Goal: Task Accomplishment & Management: Use online tool/utility

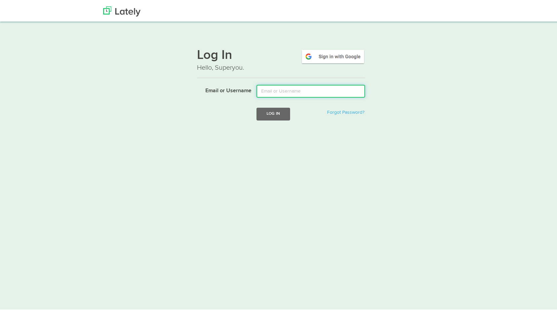
click at [322, 92] on input "Email or Username" at bounding box center [311, 89] width 109 height 13
type input "david@floridariskpartners.com"
click at [275, 117] on button "Log In" at bounding box center [274, 112] width 34 height 12
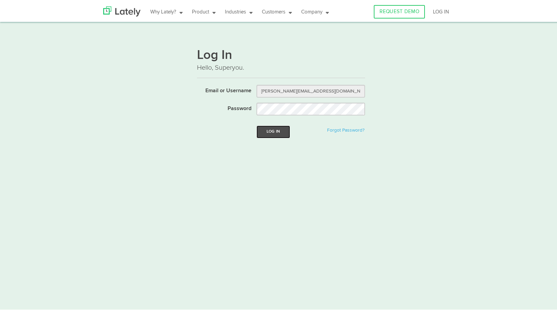
click at [283, 129] on button "Log In" at bounding box center [274, 130] width 34 height 12
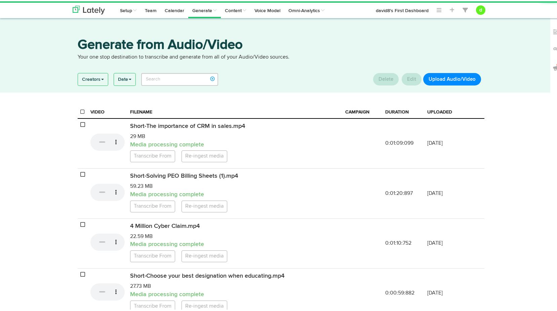
click at [435, 79] on button "Upload Audio/Video" at bounding box center [453, 78] width 58 height 12
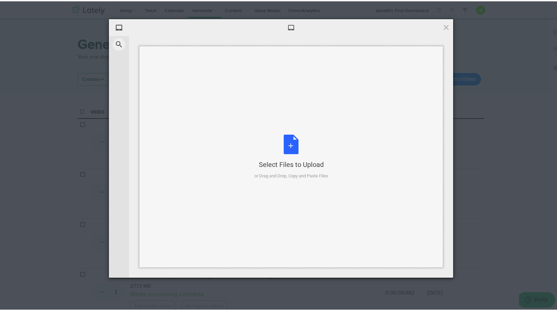
click at [293, 143] on div "Select Files to Upload or Drag and Drop, Copy and Paste Files" at bounding box center [292, 155] width 74 height 45
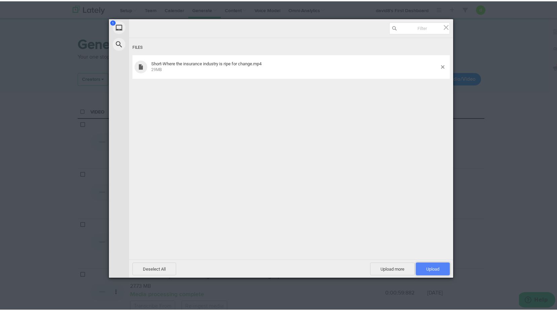
click at [443, 268] on span "Upload 1" at bounding box center [433, 267] width 34 height 13
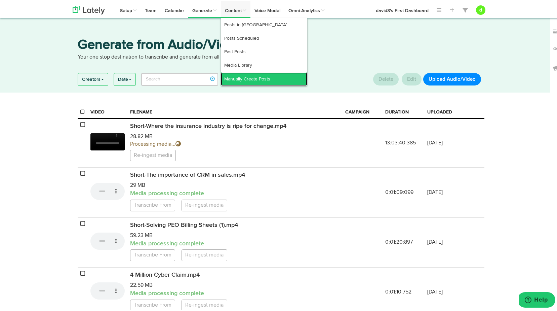
click at [243, 75] on link "Manually Create Posts" at bounding box center [264, 77] width 86 height 13
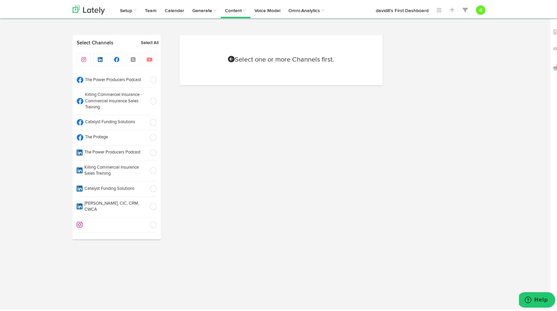
click at [149, 100] on span at bounding box center [151, 100] width 11 height 7
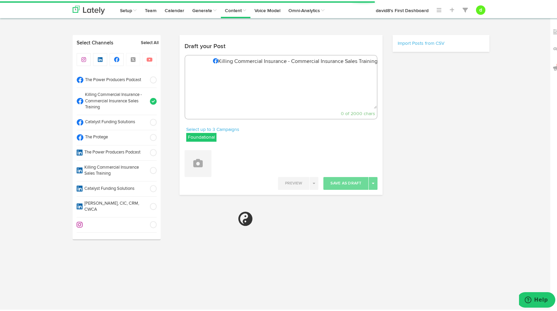
select select "6"
select select "03"
select select "PM"
click at [188, 133] on label "Foundational" at bounding box center [201, 136] width 30 height 9
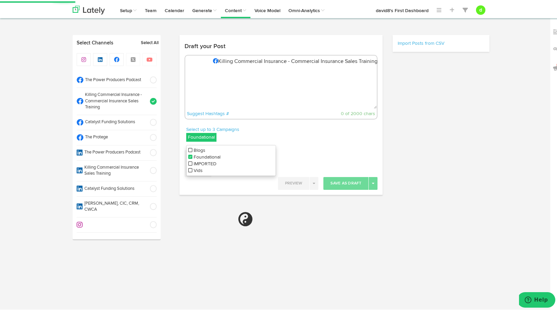
click at [188, 169] on icon at bounding box center [190, 169] width 4 height 5
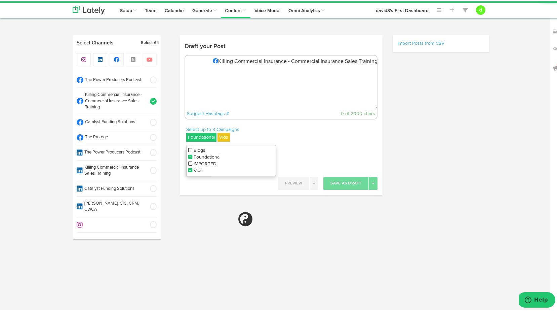
click at [188, 153] on icon at bounding box center [190, 155] width 4 height 5
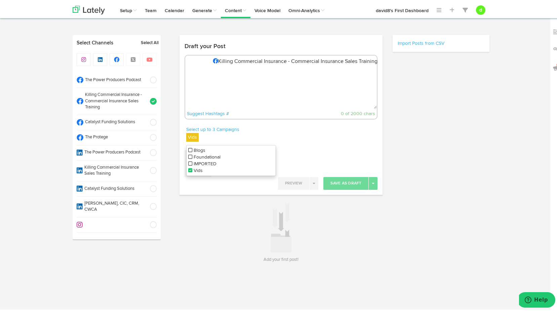
drag, startPoint x: 256, startPoint y: 116, endPoint x: 249, endPoint y: 128, distance: 13.4
click at [256, 116] on div "Suggest Hashtags # 0 of 2000 chars" at bounding box center [281, 112] width 192 height 10
click at [199, 174] on button at bounding box center [198, 162] width 27 height 27
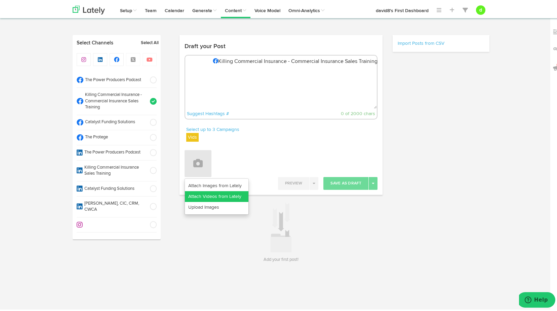
click at [210, 196] on link "Attach Videos from Lately" at bounding box center [217, 195] width 64 height 11
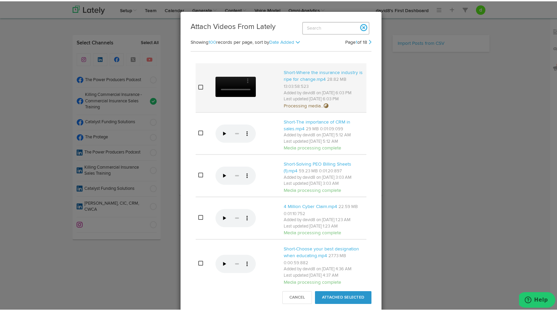
click at [198, 88] on icon at bounding box center [200, 85] width 5 height 5
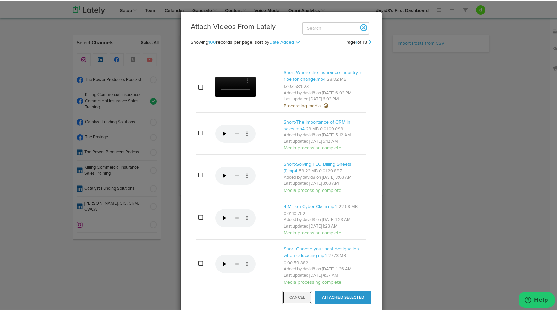
click at [304, 298] on button "Cancel" at bounding box center [298, 296] width 30 height 13
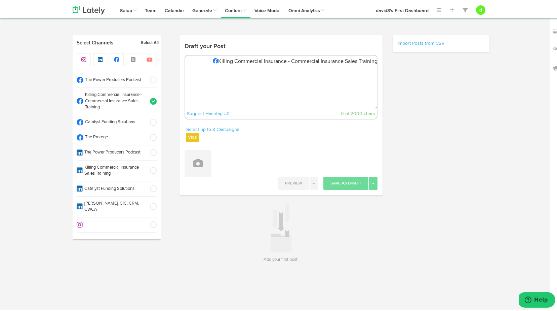
click at [192, 65] on textarea at bounding box center [281, 85] width 192 height 44
paste textarea ""Stop holding on to control—collaboration and fresh perspectives are key to thr…"
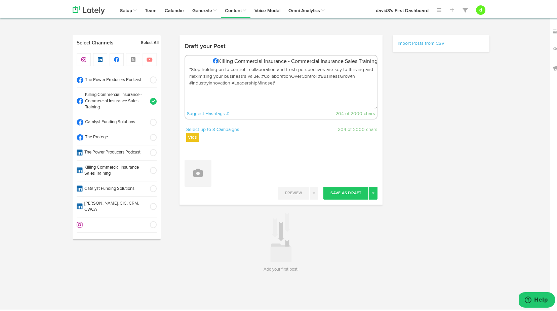
click at [189, 66] on textarea ""Stop holding on to control—collaboration and fresh perspectives are key to thr…" at bounding box center [281, 85] width 192 height 44
click at [273, 79] on textarea "Stop holding on to control—collaboration and fresh perspectives are key to thri…" at bounding box center [281, 85] width 192 height 44
click at [189, 184] on button at bounding box center [198, 171] width 27 height 27
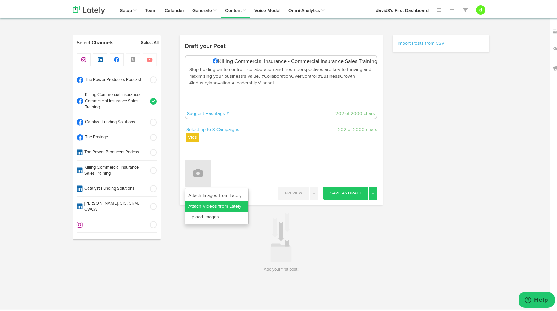
click at [211, 201] on link "Attach Videos from Lately" at bounding box center [217, 205] width 64 height 11
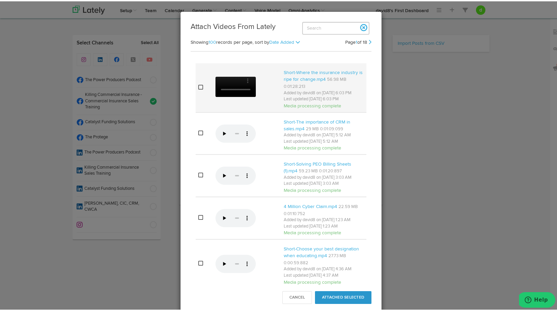
click at [196, 101] on td at bounding box center [204, 86] width 17 height 49
click at [345, 294] on button "Attached Selected" at bounding box center [343, 296] width 57 height 13
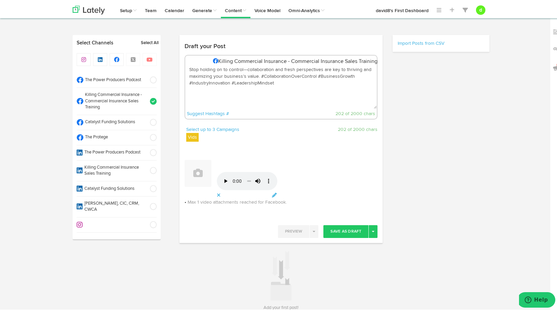
click at [258, 75] on textarea "Stop holding on to control—collaboration and fresh perspectives are key to thri…" at bounding box center [281, 85] width 192 height 44
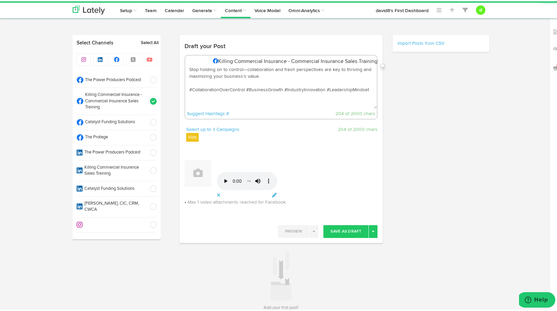
click at [209, 82] on textarea "Stop holding on to control—collaboration and fresh perspectives are key to thri…" at bounding box center [281, 85] width 192 height 44
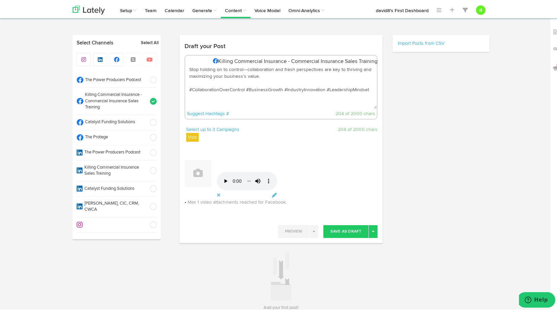
paste textarea "To learn more : https://killingcommercial.com/power-producer-base-camp/"
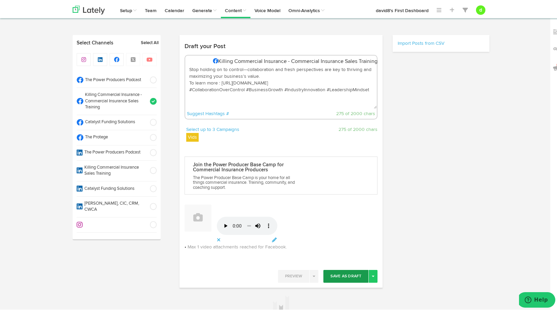
type textarea "Stop holding on to control—collaboration and fresh perspectives are key to thri…"
click at [348, 277] on button "Save As Draft" at bounding box center [346, 274] width 45 height 13
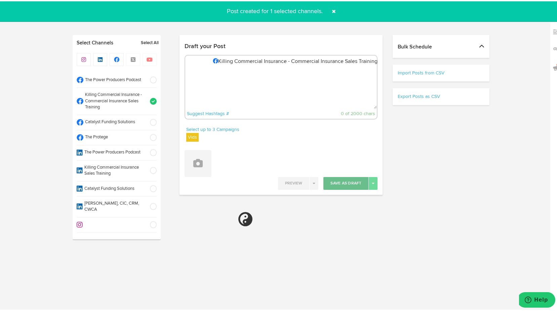
select select "11"
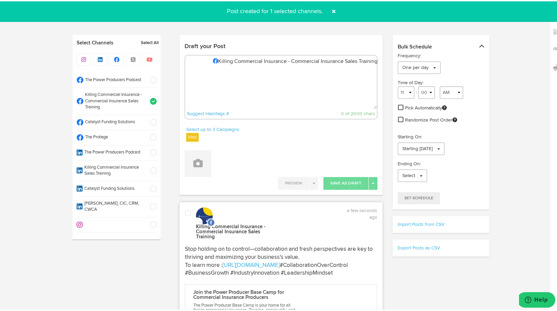
click at [186, 211] on span at bounding box center [188, 212] width 6 height 7
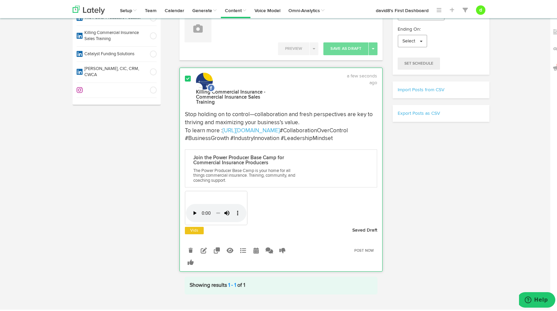
scroll to position [154, 0]
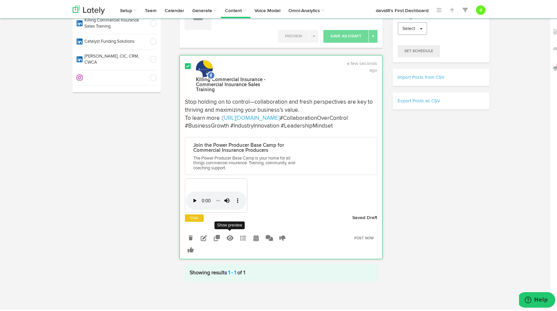
click at [227, 238] on icon at bounding box center [230, 236] width 7 height 6
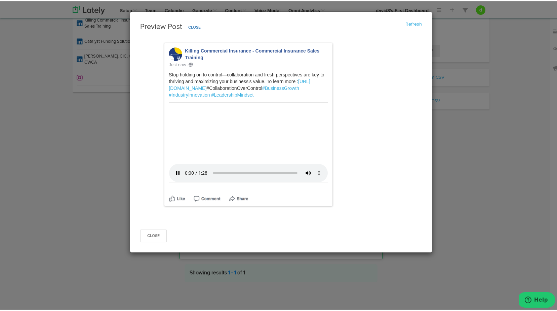
scroll to position [161, 0]
click at [158, 241] on button "Close" at bounding box center [153, 234] width 27 height 13
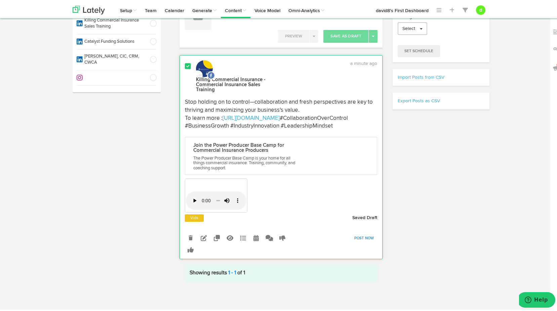
click at [366, 238] on link "Post Now" at bounding box center [364, 236] width 27 height 9
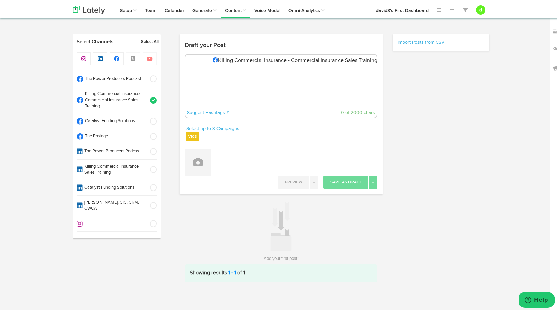
scroll to position [0, 0]
click at [153, 135] on span at bounding box center [151, 136] width 11 height 7
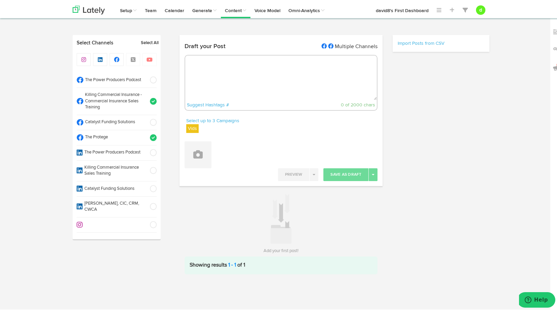
click at [152, 99] on span at bounding box center [151, 100] width 11 height 7
click at [190, 124] on label "Vids" at bounding box center [192, 127] width 12 height 9
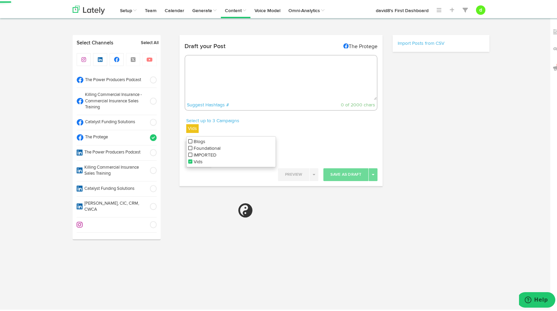
click at [188, 139] on icon at bounding box center [190, 140] width 4 height 5
select select "11"
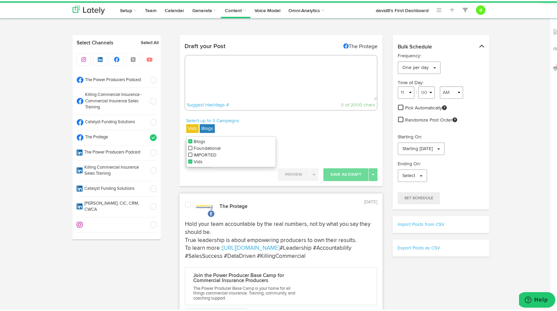
click at [189, 161] on icon at bounding box center [190, 160] width 4 height 5
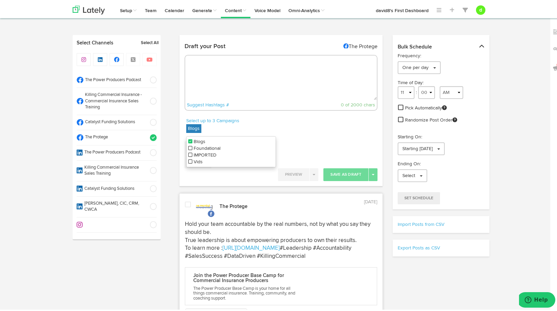
click at [263, 120] on p "Select up to 3 Campaigns" at bounding box center [231, 119] width 90 height 7
click at [246, 86] on textarea at bounding box center [281, 76] width 192 height 44
paste textarea "Insurance agencies are stuck in a cycle—80% of their time is spent servicing re…"
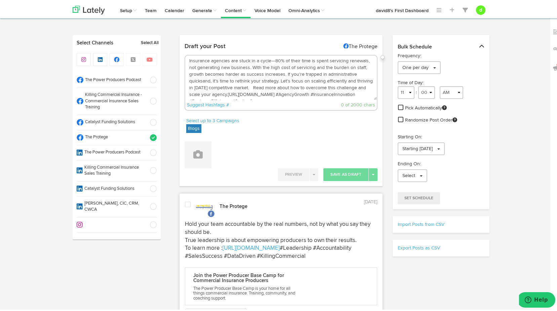
scroll to position [11, 0]
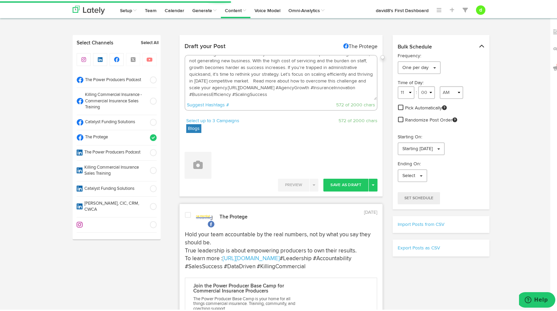
type textarea "Insurance agencies are stuck in a cycle—80% of their time is spent servicing re…"
click at [347, 182] on button "Save As Draft" at bounding box center [346, 183] width 45 height 13
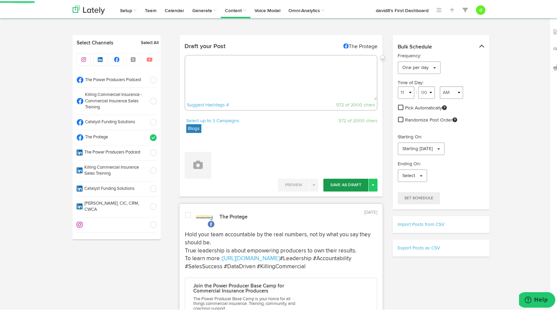
scroll to position [0, 0]
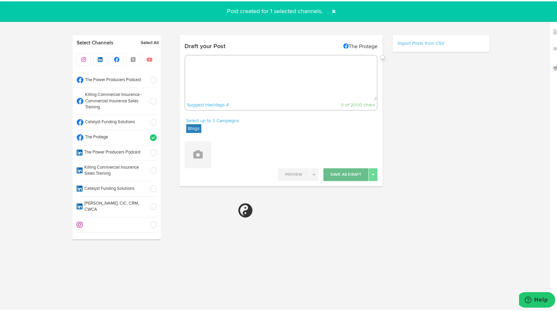
select select "11"
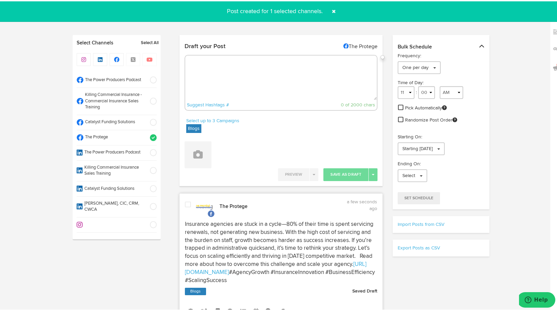
click at [186, 202] on span at bounding box center [188, 203] width 6 height 7
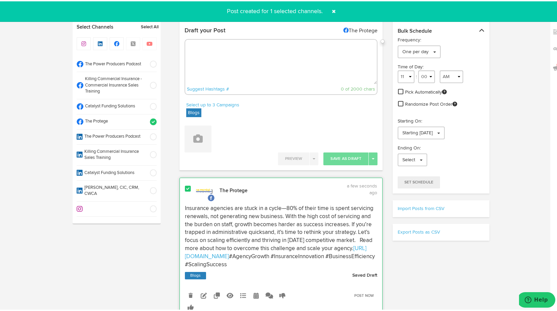
scroll to position [34, 0]
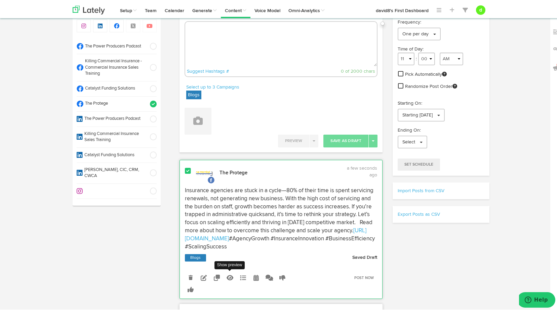
click at [230, 275] on icon at bounding box center [230, 276] width 7 height 6
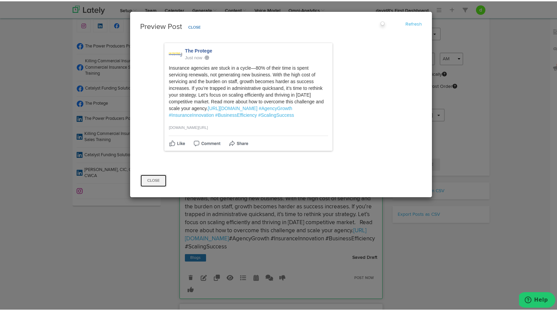
click at [156, 183] on button "Close" at bounding box center [153, 179] width 27 height 13
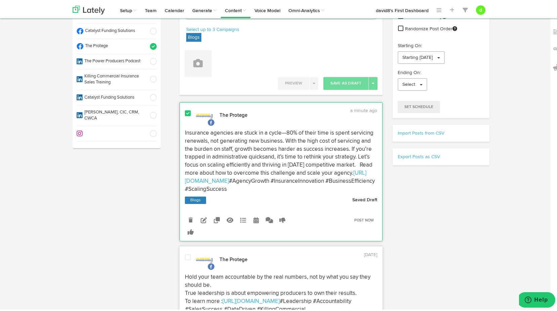
scroll to position [101, 0]
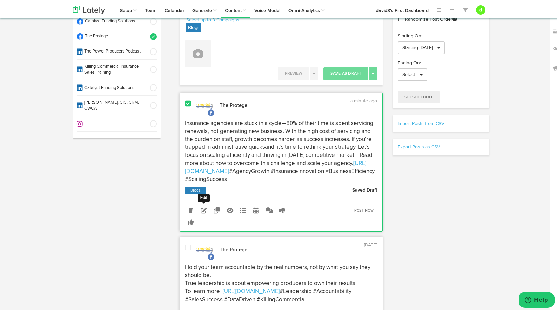
click at [203, 206] on icon at bounding box center [204, 209] width 6 height 6
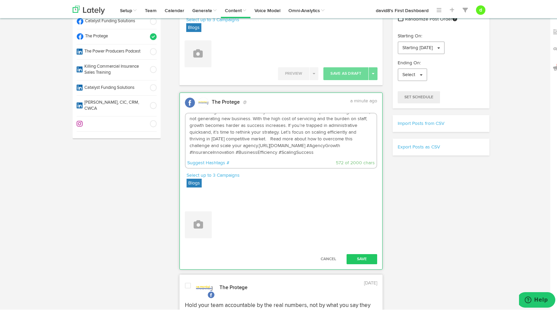
scroll to position [13, 0]
click at [256, 136] on textarea "Insurance agencies are stuck in a cycle—80% of their time is spent servicing re…" at bounding box center [281, 134] width 191 height 44
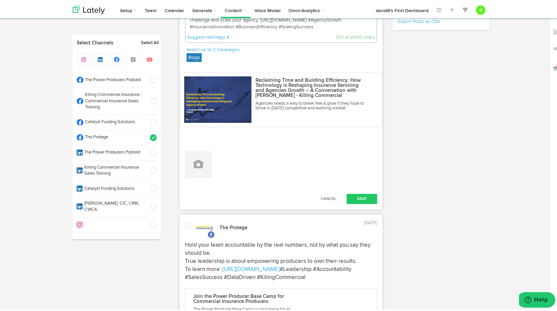
scroll to position [236, 0]
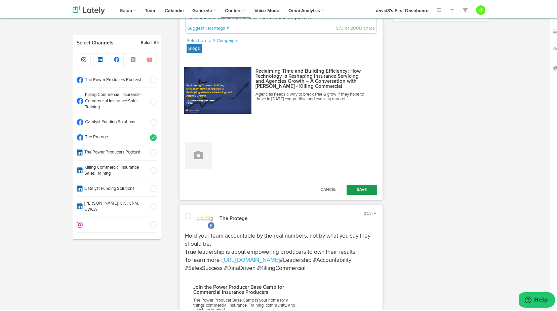
type textarea "Insurance agencies are stuck in a cycle—80% of their time is spent servicing re…"
click at [366, 191] on button "Save" at bounding box center [362, 188] width 31 height 10
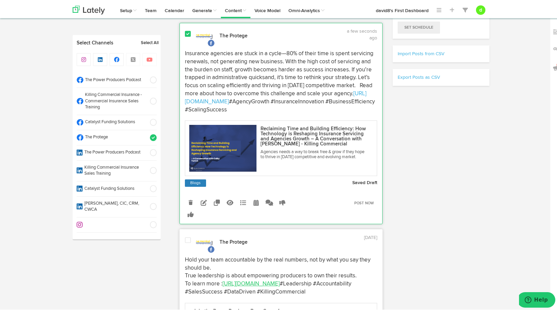
scroll to position [135, 0]
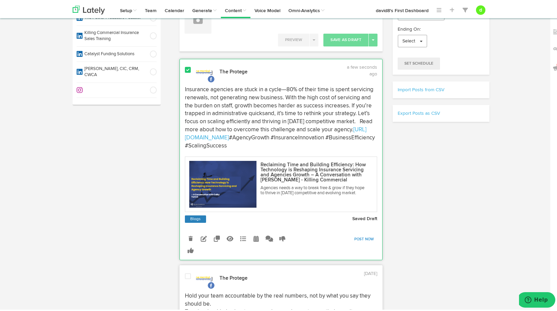
click at [365, 236] on link "Post Now" at bounding box center [364, 237] width 27 height 9
